Goal: Communication & Community: Answer question/provide support

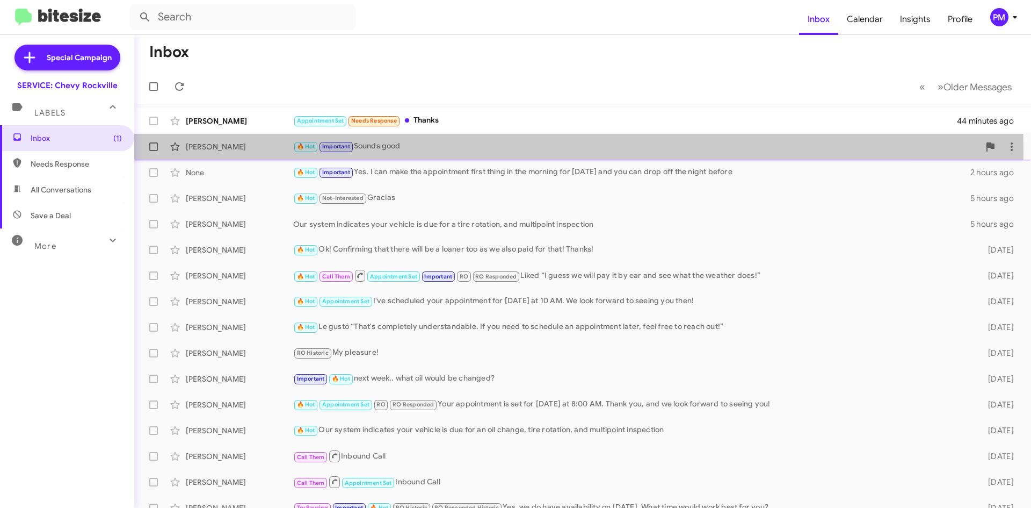
click at [423, 153] on div "[PERSON_NAME] 🔥 Hot Important Sounds good 2 hours ago" at bounding box center [583, 146] width 880 height 21
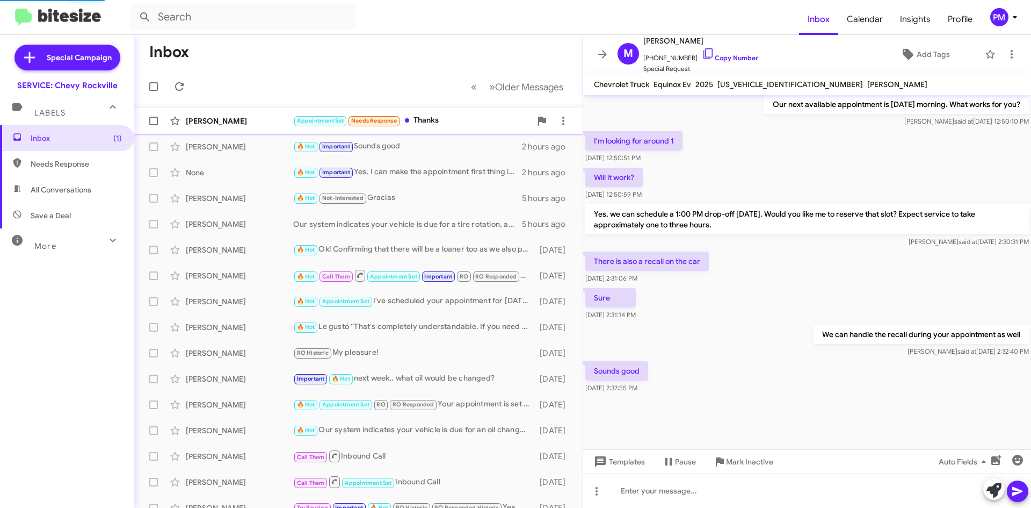
click at [445, 126] on div "Appointment Set Needs Response Thanks" at bounding box center [412, 120] width 238 height 12
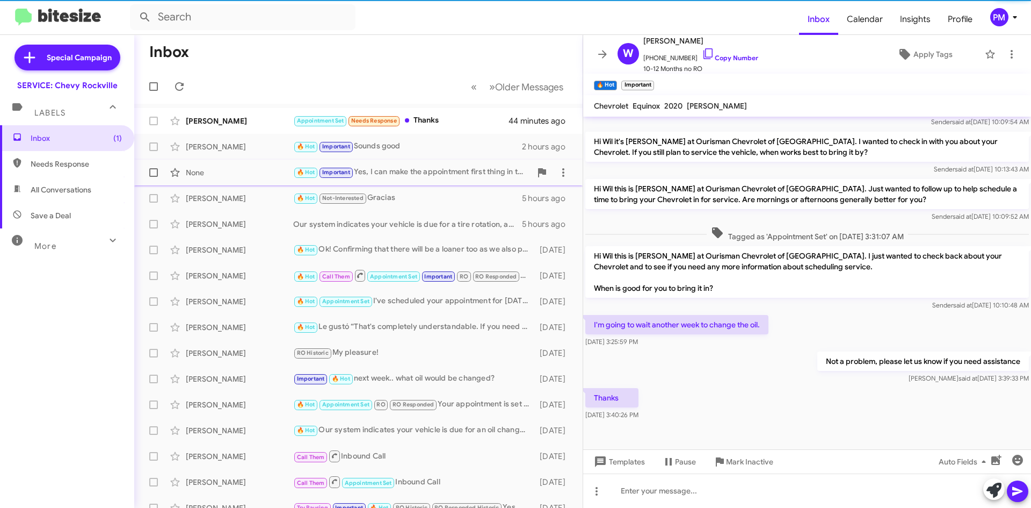
scroll to position [183, 0]
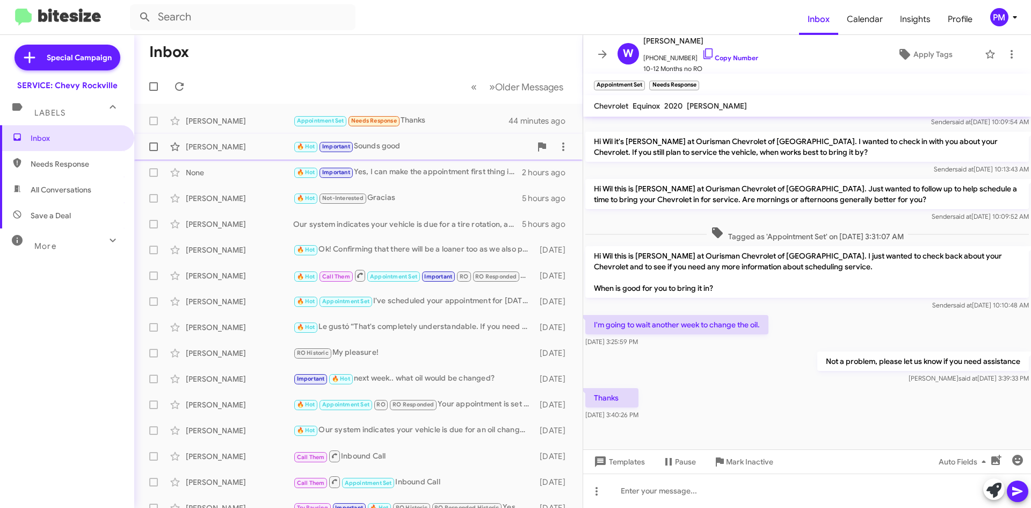
click at [386, 151] on div "🔥 Hot Important Sounds good" at bounding box center [412, 146] width 238 height 12
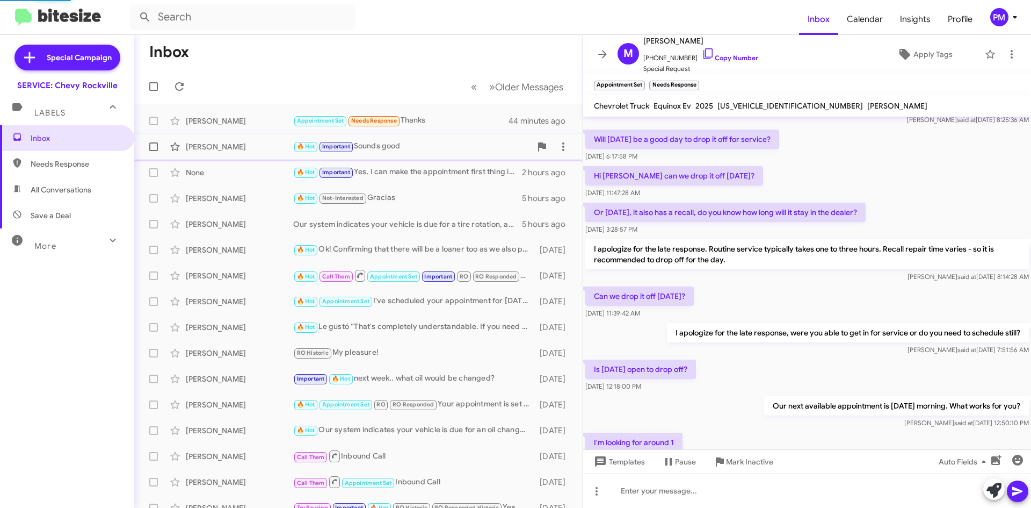
scroll to position [484, 0]
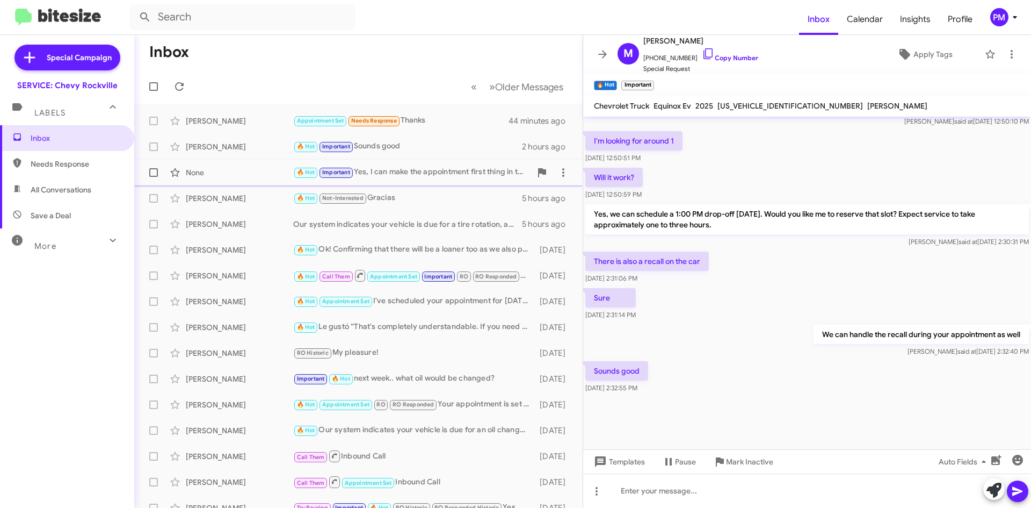
click at [379, 165] on div "None 🔥 Hot Important Yes, I can make the appointment first thing in the morning…" at bounding box center [358, 172] width 431 height 21
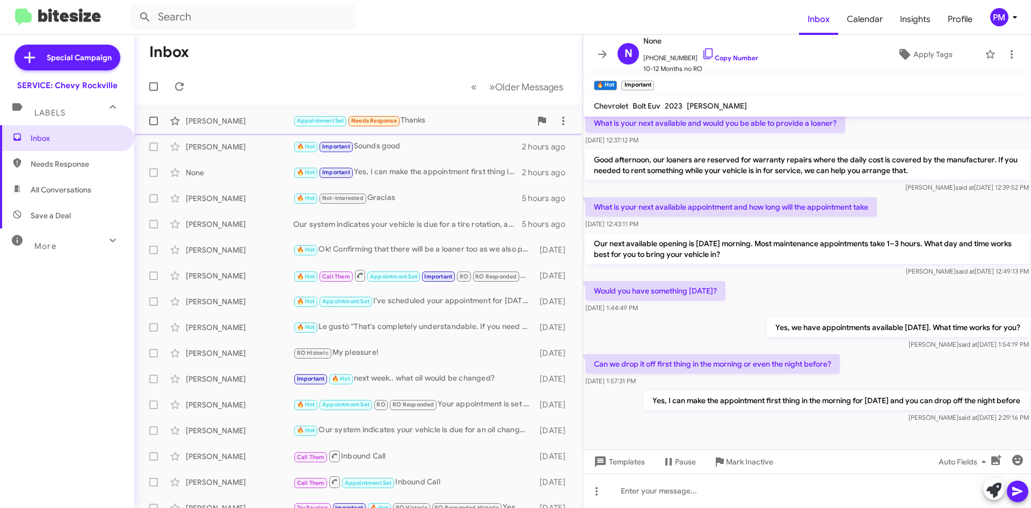
click at [430, 130] on div "[PERSON_NAME] Appointment Set Needs Response Thanks 44 minutes ago" at bounding box center [358, 120] width 431 height 21
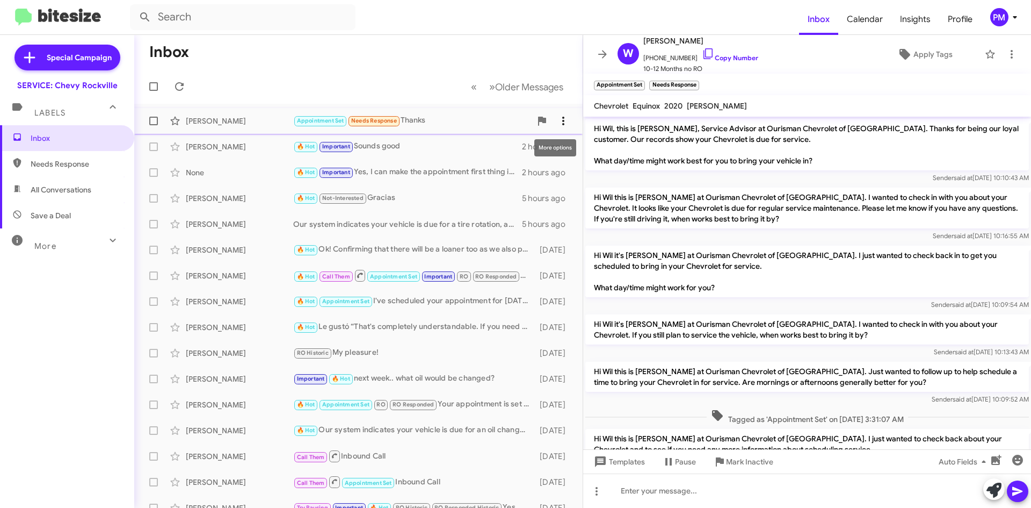
click at [557, 120] on icon at bounding box center [563, 120] width 13 height 13
click at [524, 185] on span "[PERSON_NAME] as responded" at bounding box center [503, 175] width 110 height 26
